Goal: Transaction & Acquisition: Purchase product/service

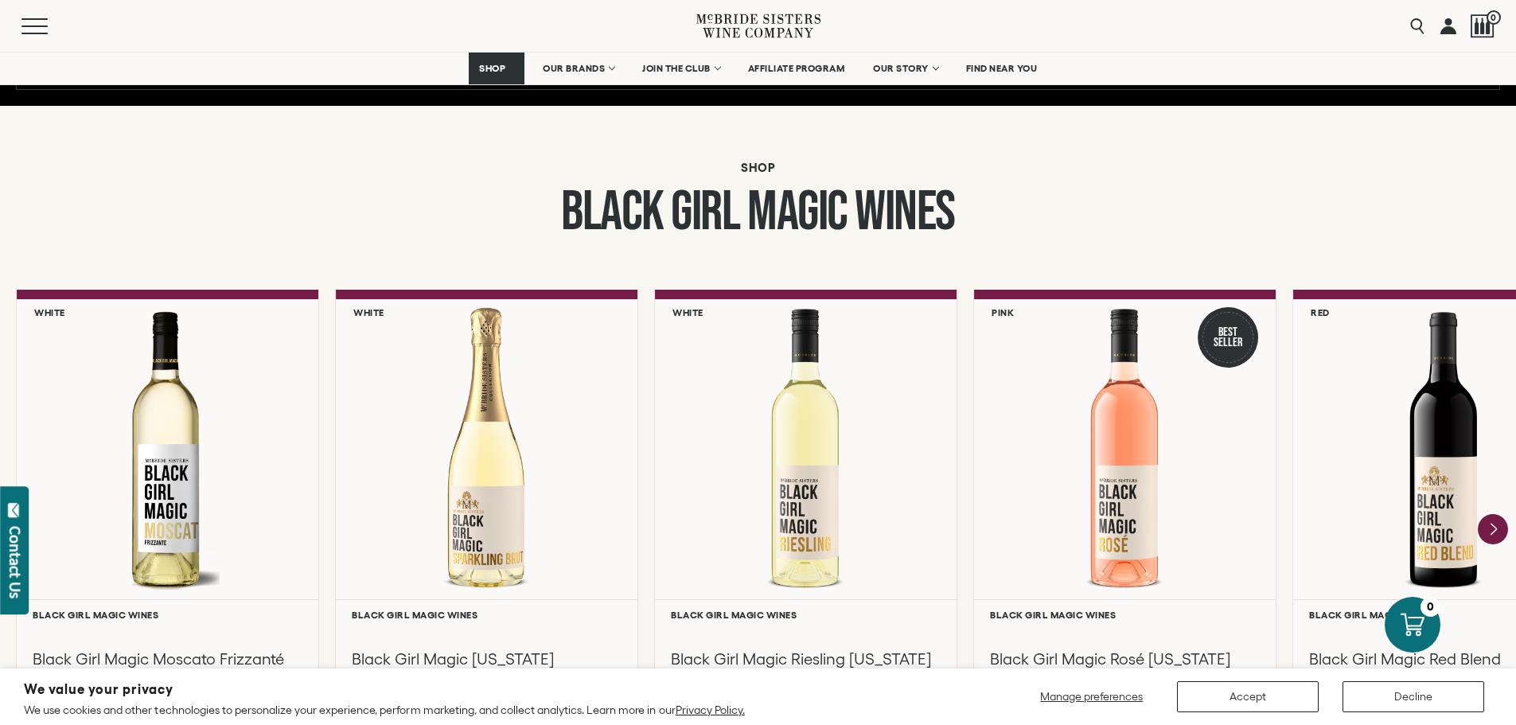
scroll to position [1592, 0]
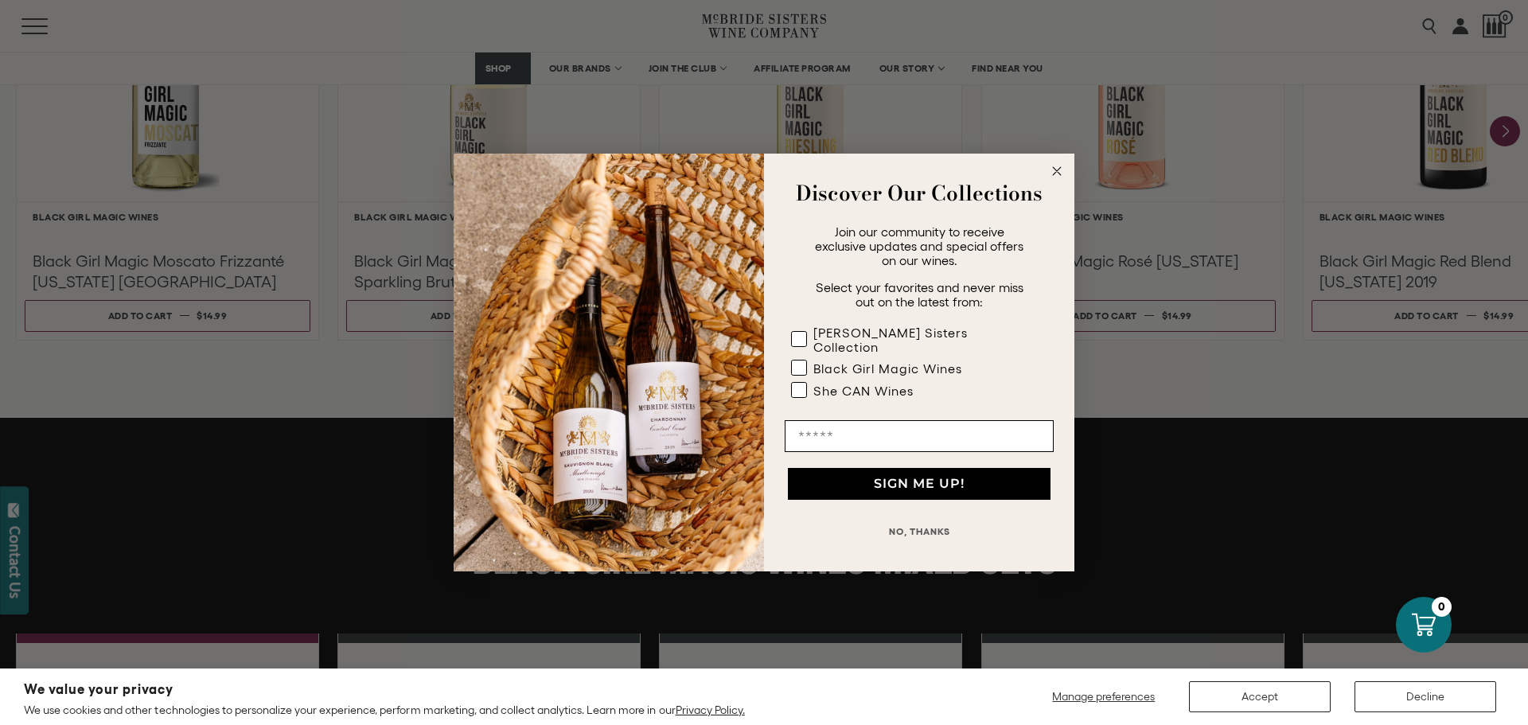
click at [1505, 135] on div "Close dialog Discover Our Collections Join our community to receive exclusive u…" at bounding box center [764, 362] width 1528 height 725
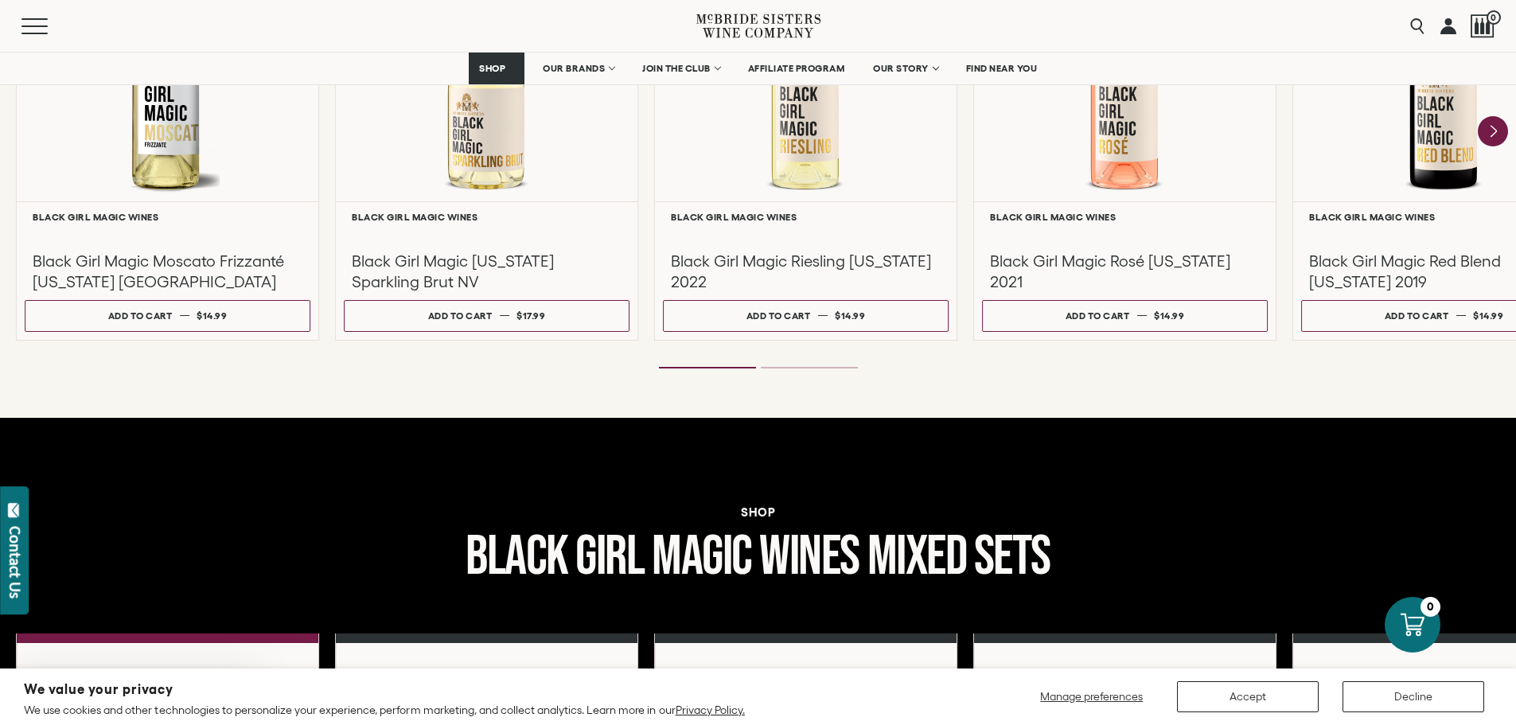
click at [1505, 135] on icon "Next" at bounding box center [1493, 131] width 30 height 30
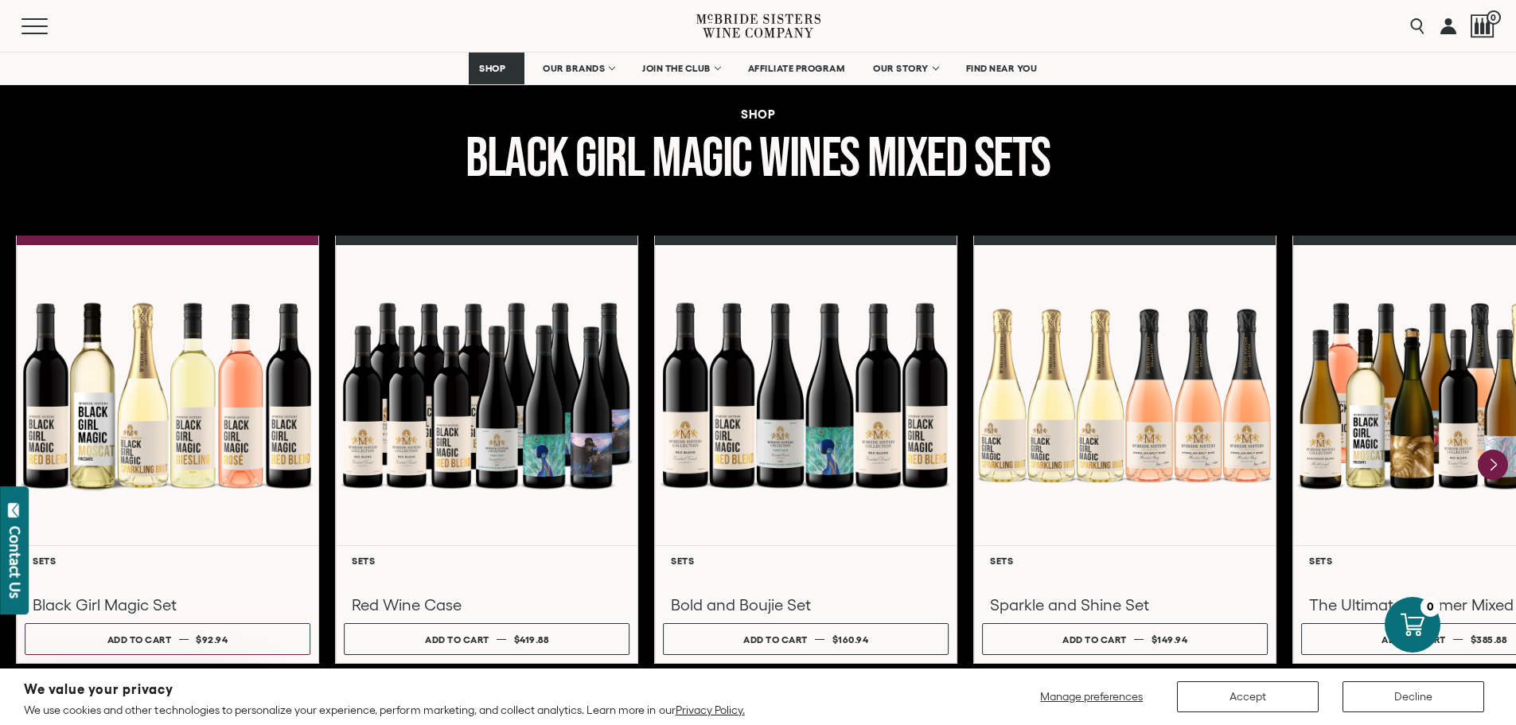
scroll to position [2070, 0]
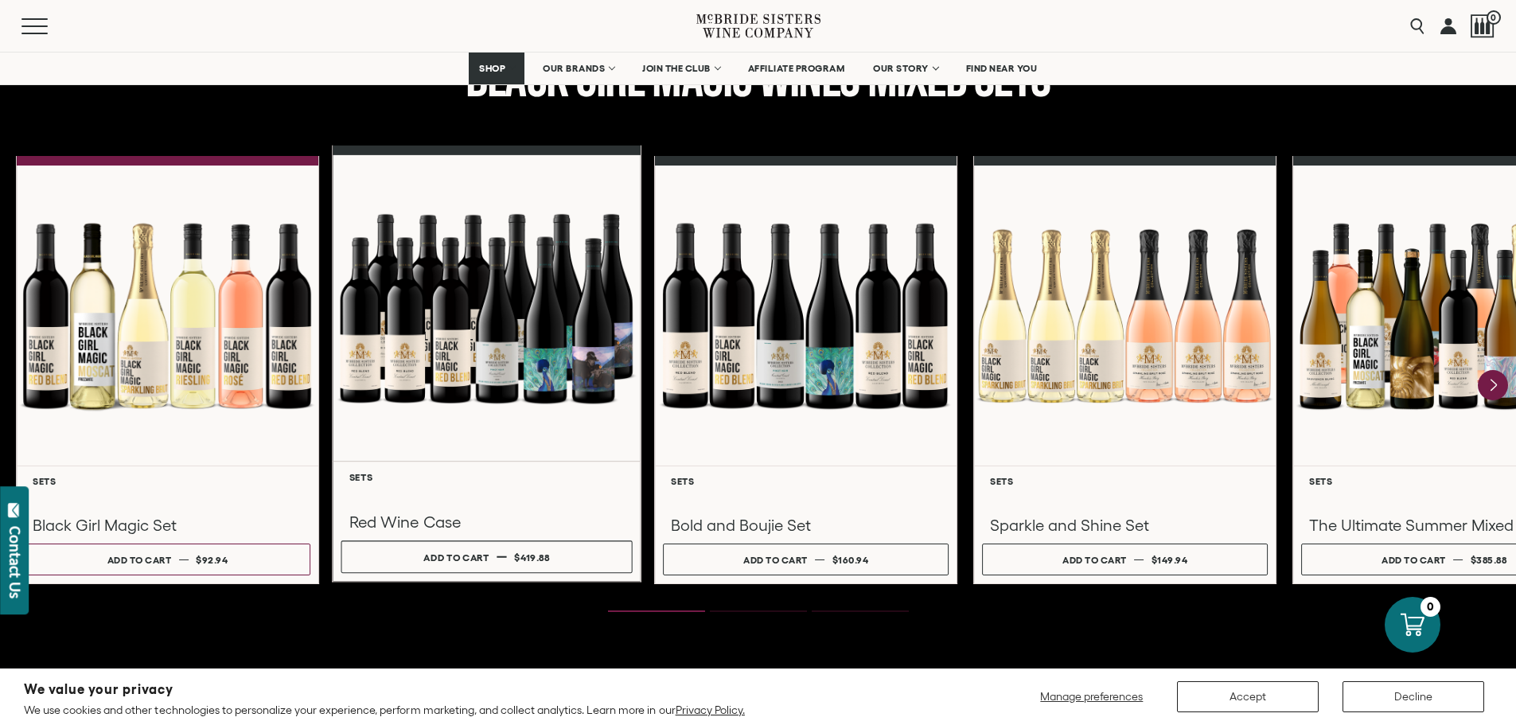
click at [543, 357] on div at bounding box center [487, 308] width 308 height 306
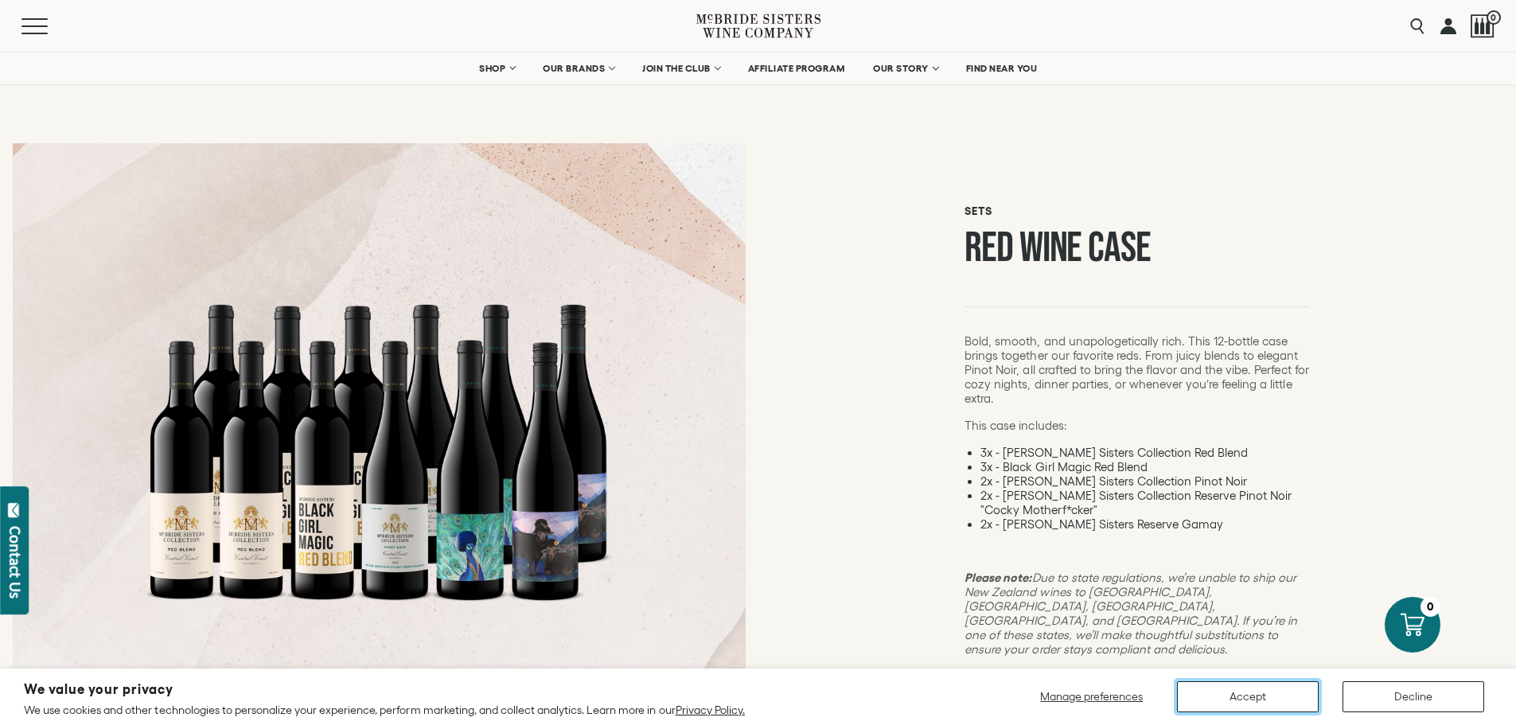
click at [1246, 694] on button "Accept" at bounding box center [1248, 696] width 142 height 31
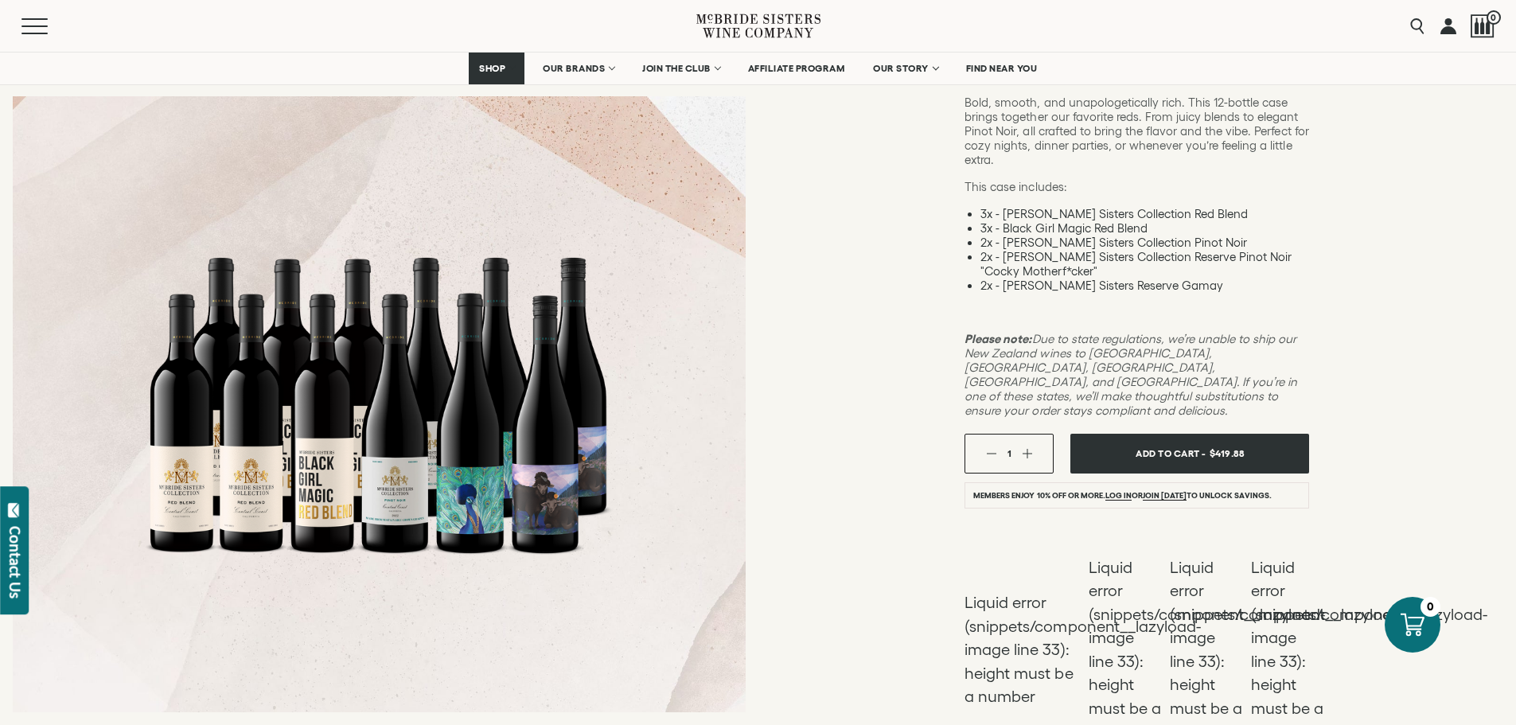
scroll to position [318, 0]
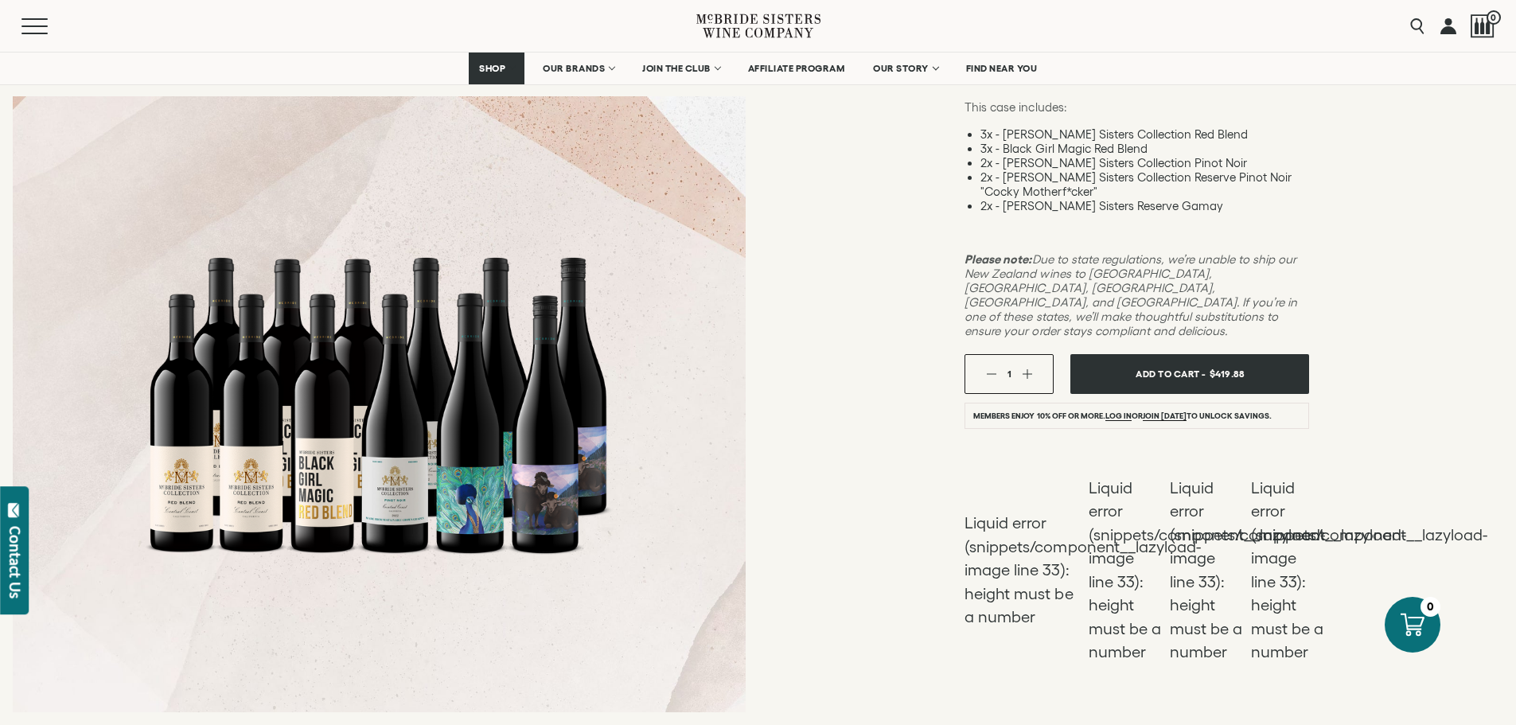
click at [436, 447] on div at bounding box center [379, 405] width 478 height 478
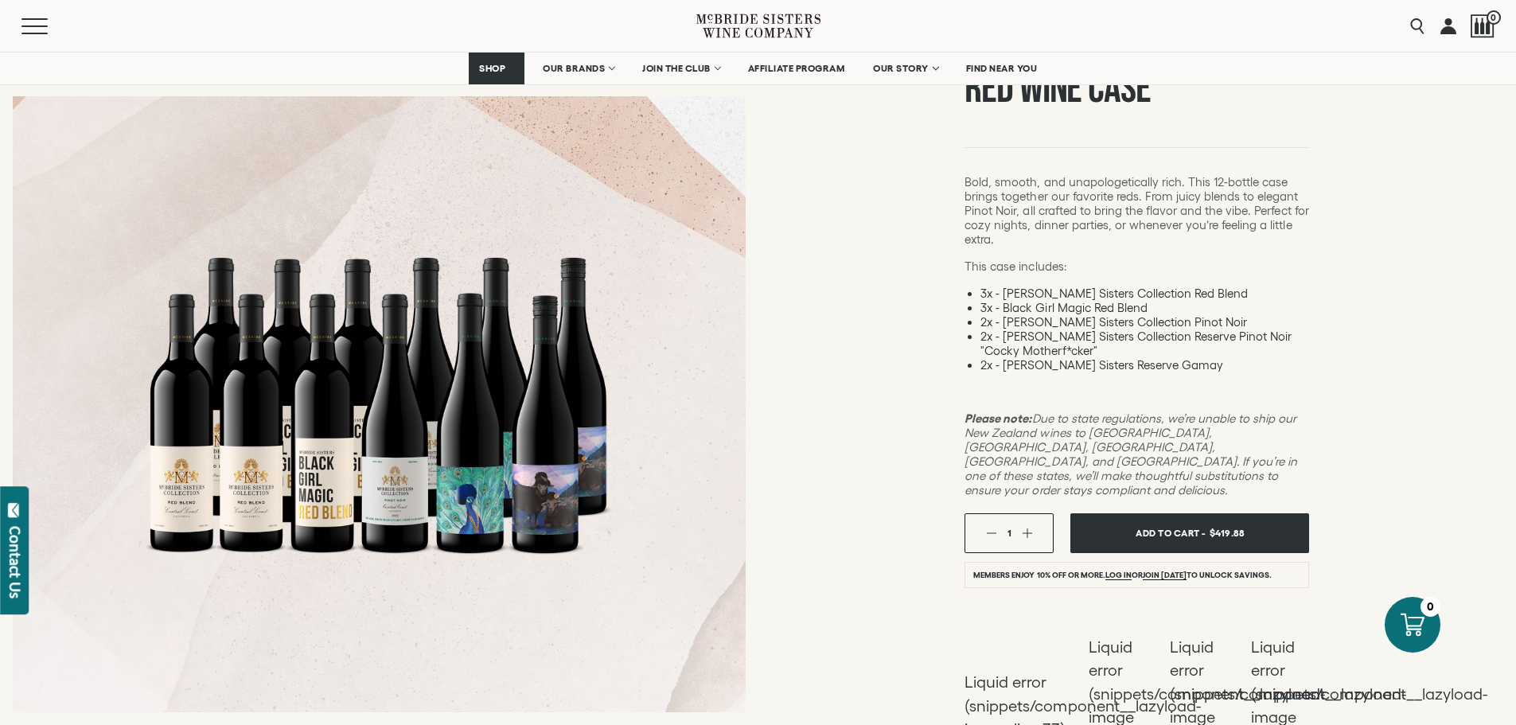
scroll to position [0, 0]
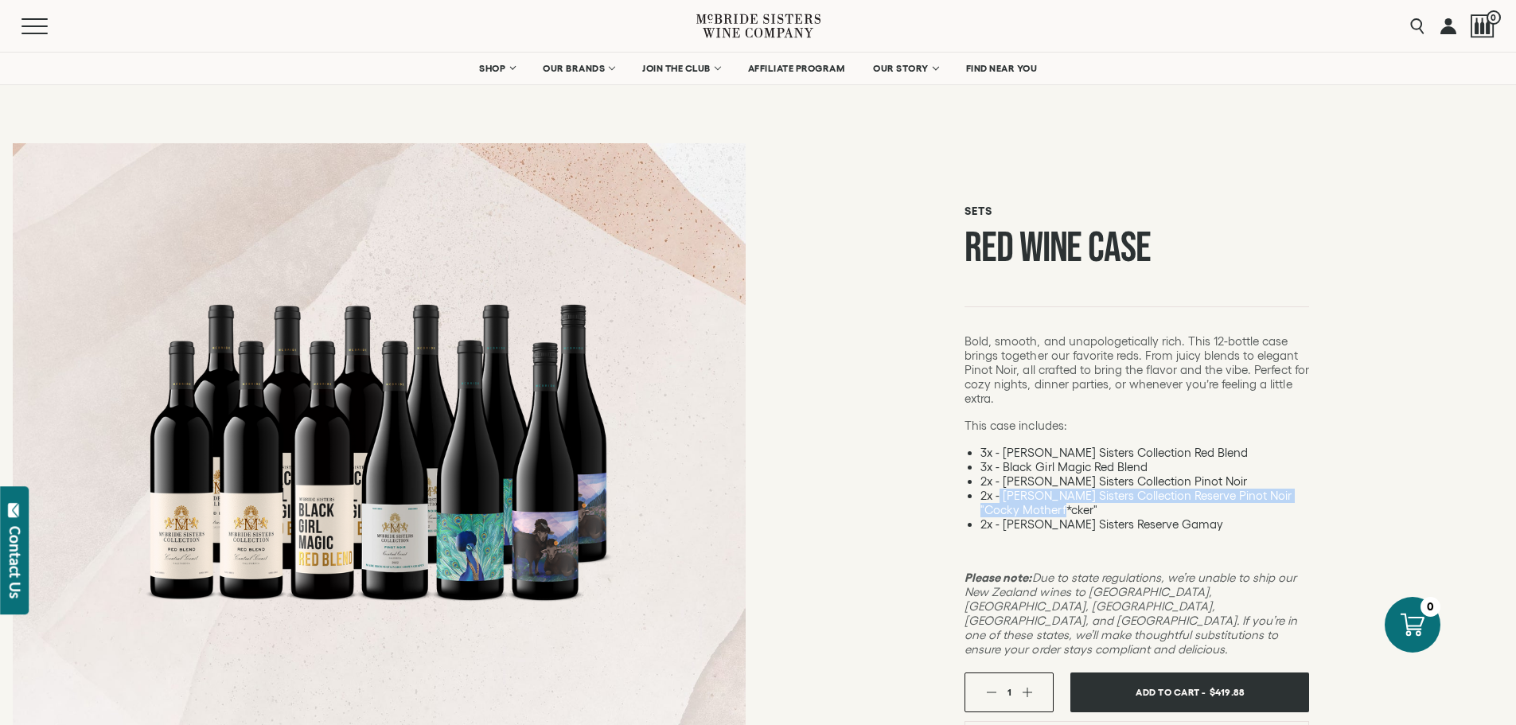
drag, startPoint x: 1000, startPoint y: 499, endPoint x: 1066, endPoint y: 510, distance: 67.0
click at [1066, 510] on li "2x - [PERSON_NAME] Sisters Collection Reserve Pinot Noir "Cocky Motherf*cker"" at bounding box center [1145, 503] width 329 height 29
copy li "[PERSON_NAME] Sisters Collection Reserve Pinot Noir "Cocky Motherf*cker""
